Goal: Task Accomplishment & Management: Manage account settings

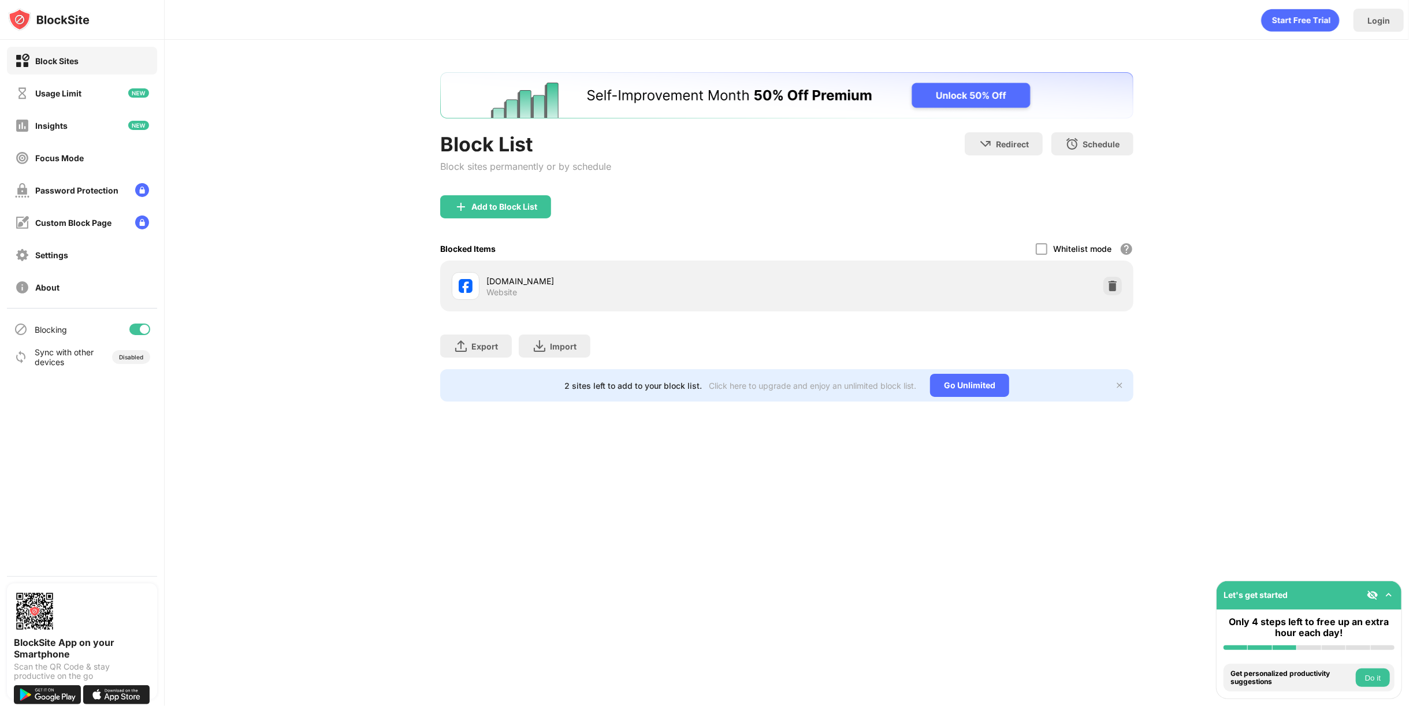
click at [131, 325] on div at bounding box center [139, 330] width 21 height 12
click at [144, 331] on div at bounding box center [139, 330] width 21 height 12
